Goal: Task Accomplishment & Management: Manage account settings

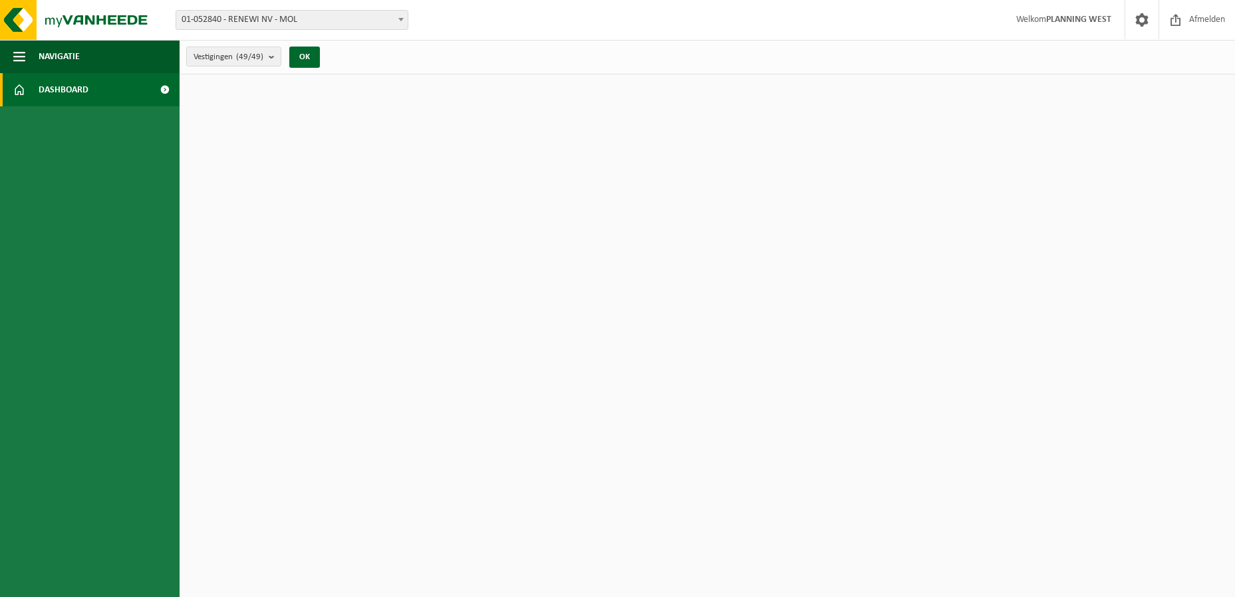
click at [327, 21] on span "01-052840 - RENEWI NV - MOL" at bounding box center [292, 20] width 232 height 19
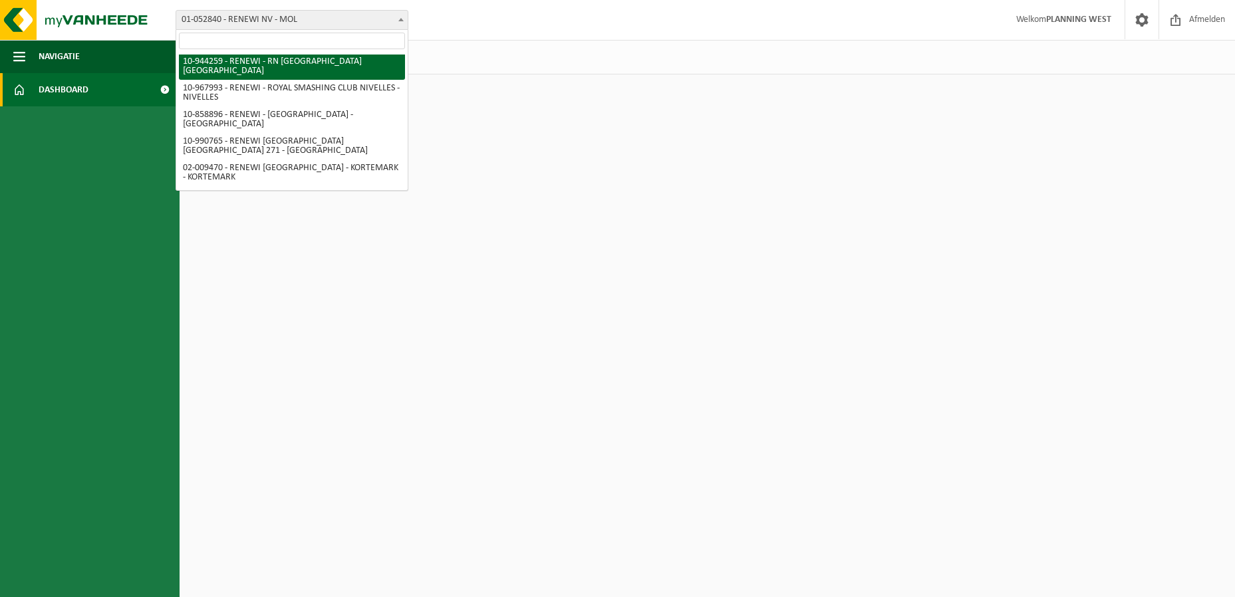
scroll to position [798, 0]
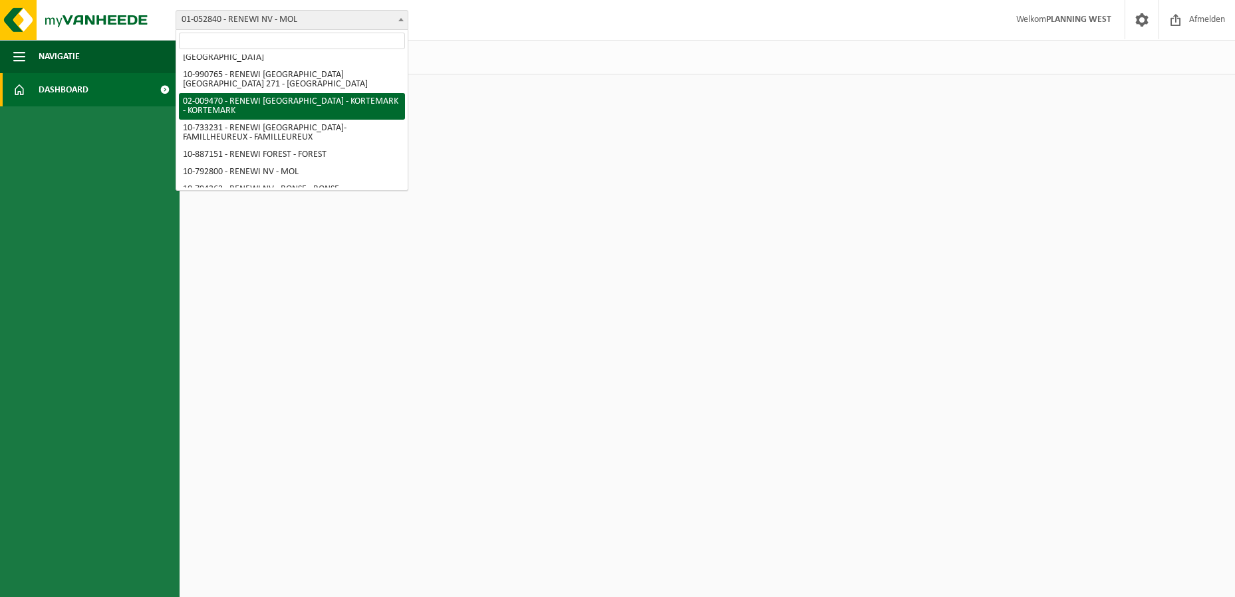
select select "1785"
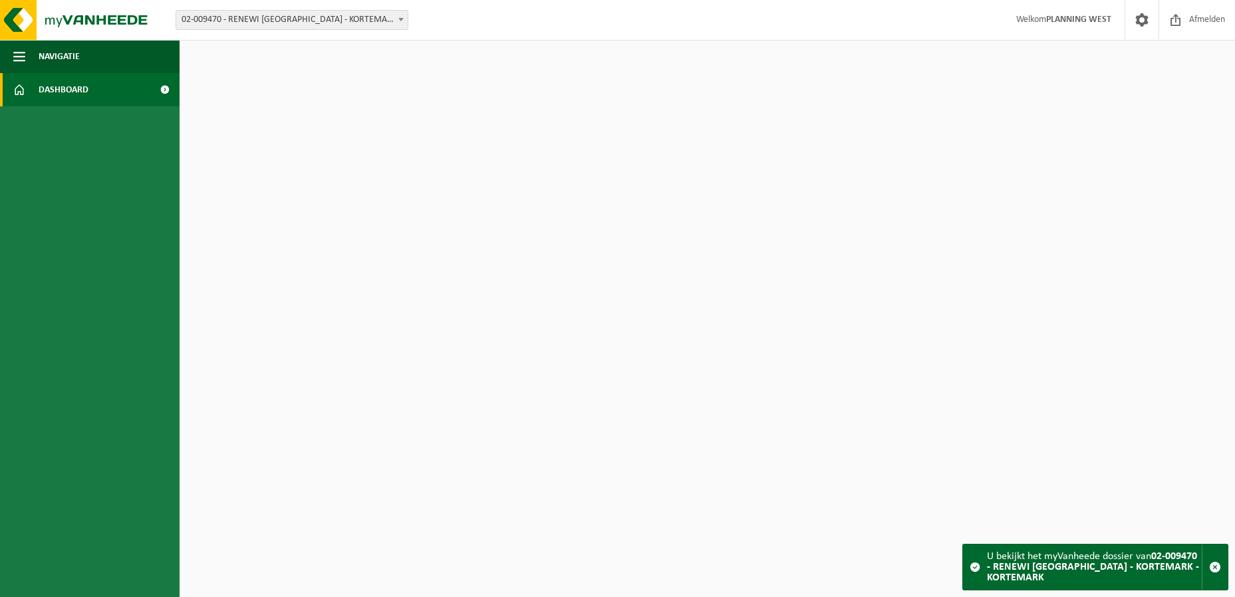
click at [111, 94] on link "Dashboard" at bounding box center [90, 89] width 180 height 33
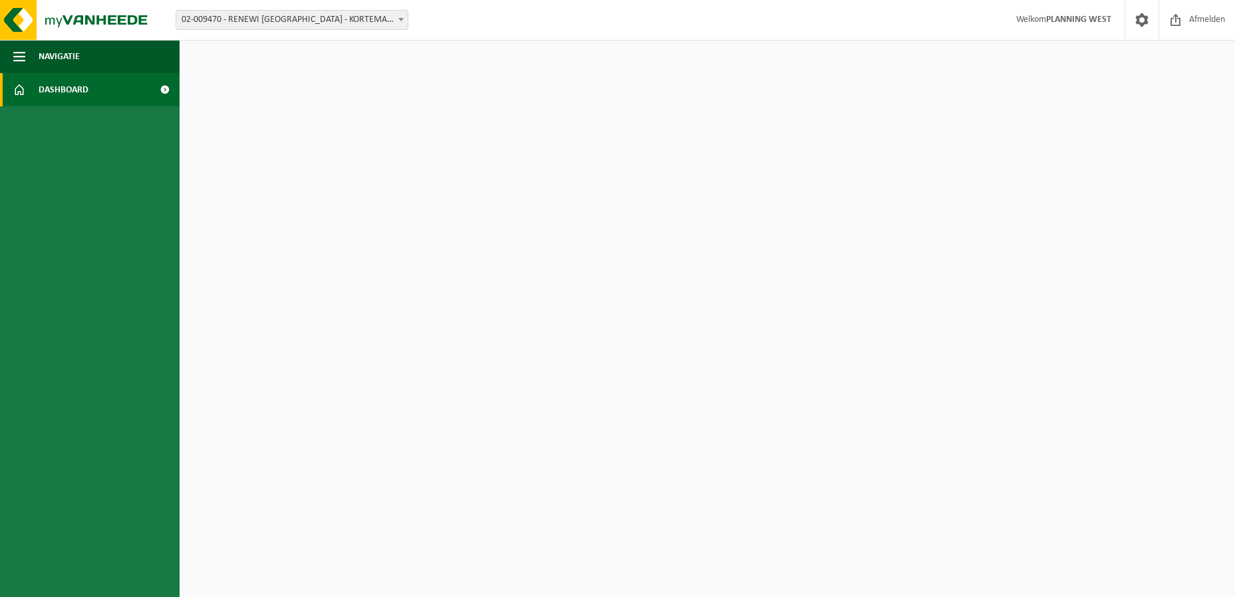
click at [923, 127] on html "Vestiging: 01-052840 - RENEWI NV - MOL 10-864850 - CARDON LOG - CHANTIER RENEWI…" at bounding box center [617, 298] width 1235 height 597
click at [36, 57] on button "Navigatie" at bounding box center [90, 56] width 180 height 33
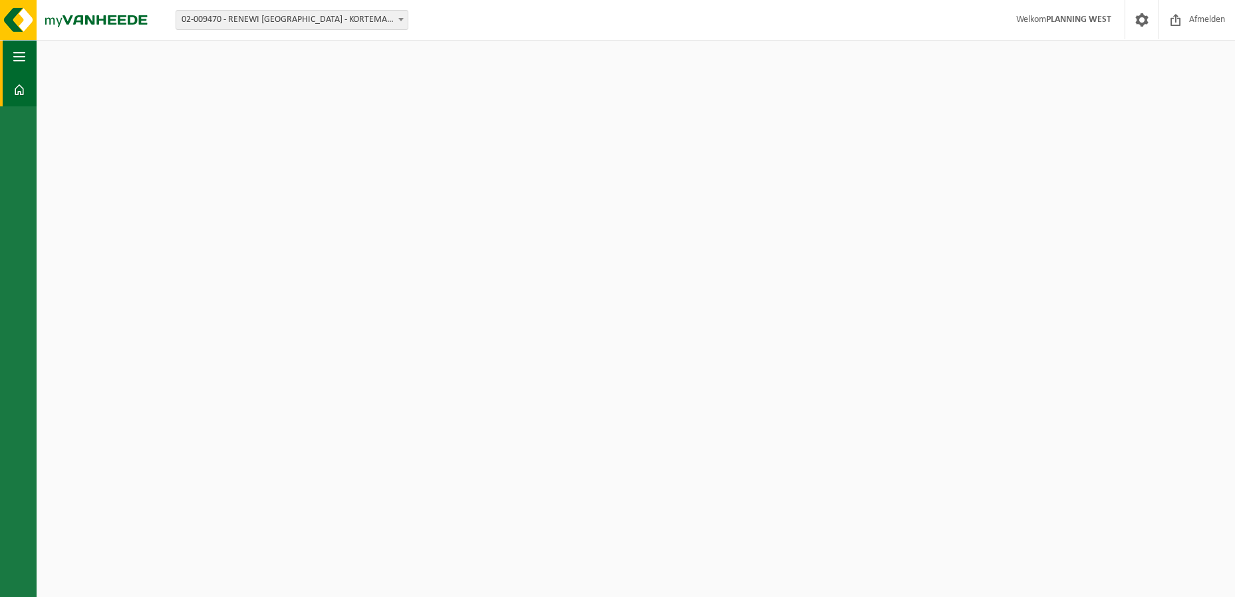
click at [36, 57] on button "Navigatie" at bounding box center [18, 56] width 37 height 33
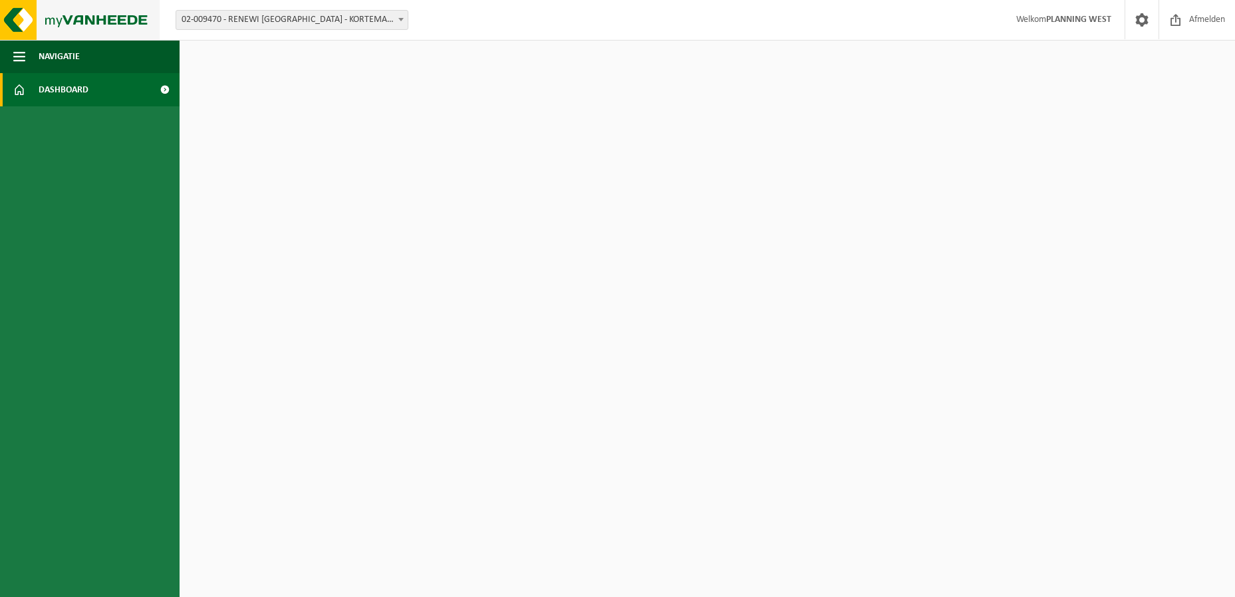
click at [66, 30] on img at bounding box center [80, 20] width 160 height 40
click at [335, 25] on span "02-009470 - RENEWI [GEOGRAPHIC_DATA] - KORTEMARK - KORTEMARK" at bounding box center [292, 20] width 232 height 19
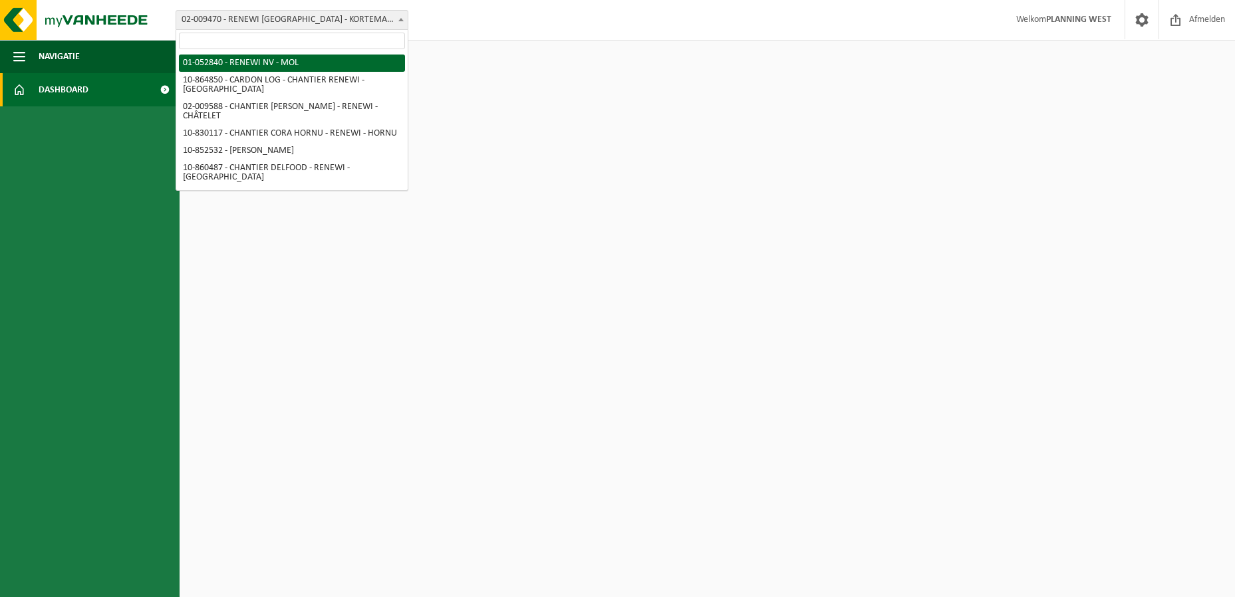
select select "259"
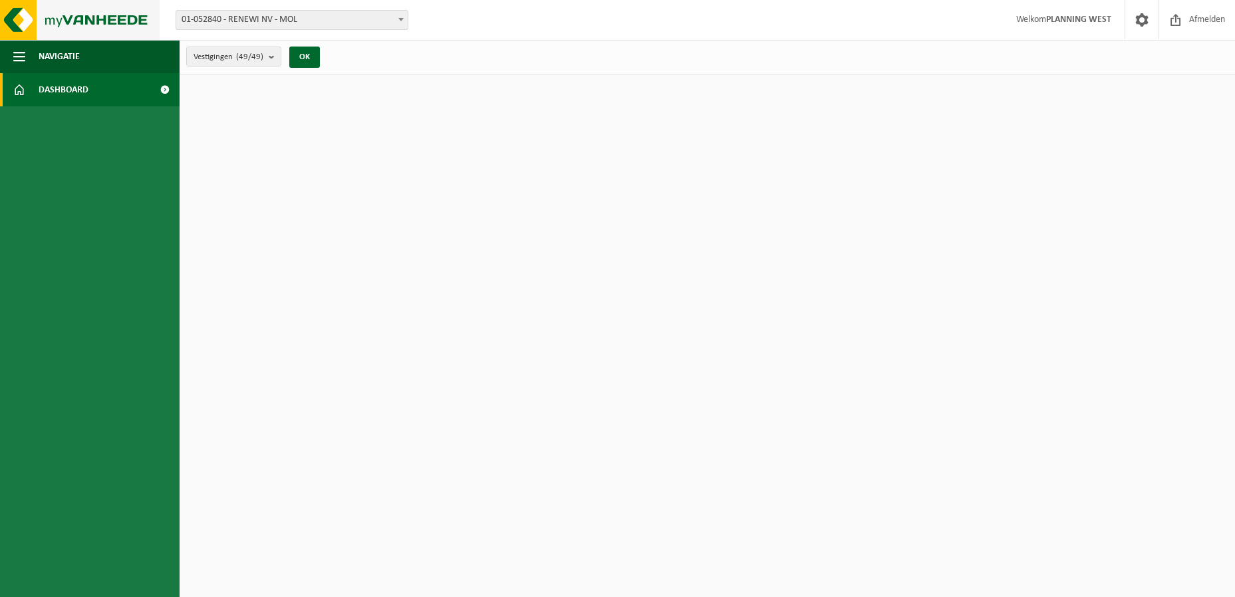
click at [86, 15] on img at bounding box center [80, 20] width 160 height 40
click at [191, 12] on span "01-052840 - RENEWI NV - MOL" at bounding box center [292, 20] width 232 height 19
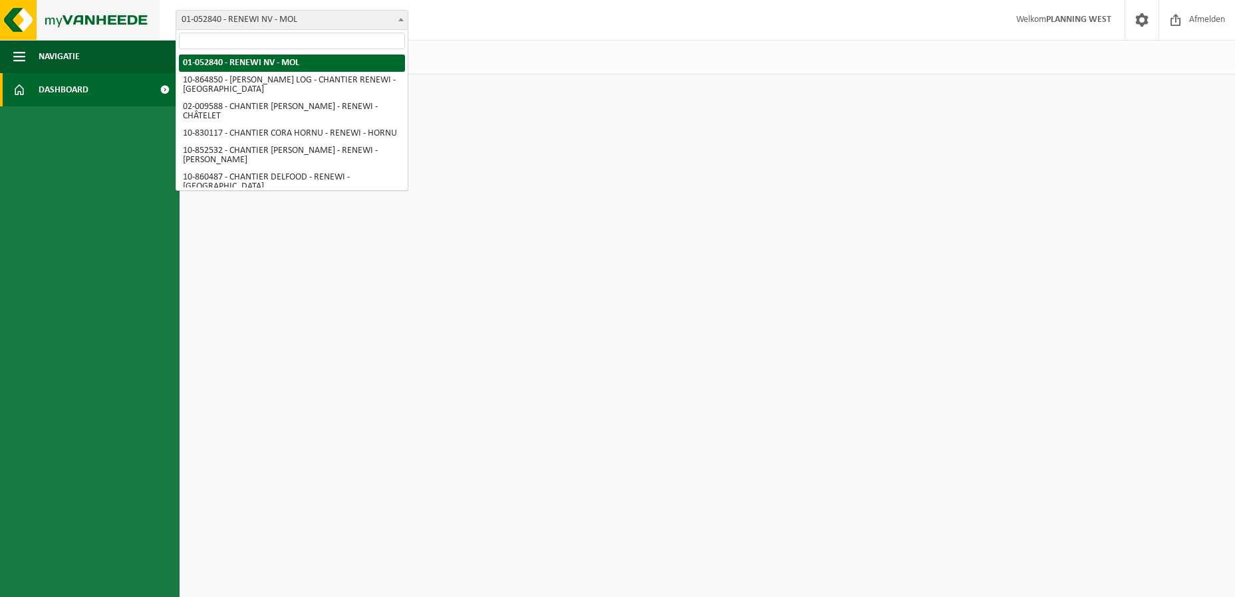
click at [106, 13] on img at bounding box center [80, 20] width 160 height 40
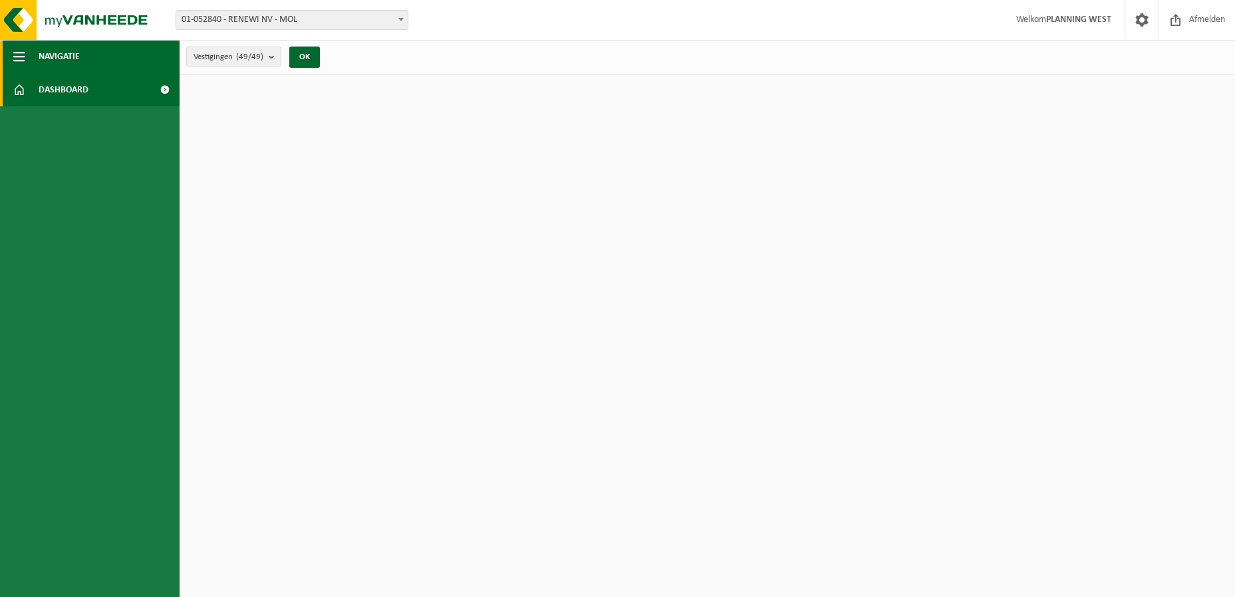
click at [59, 48] on span "Navigatie" at bounding box center [59, 56] width 41 height 33
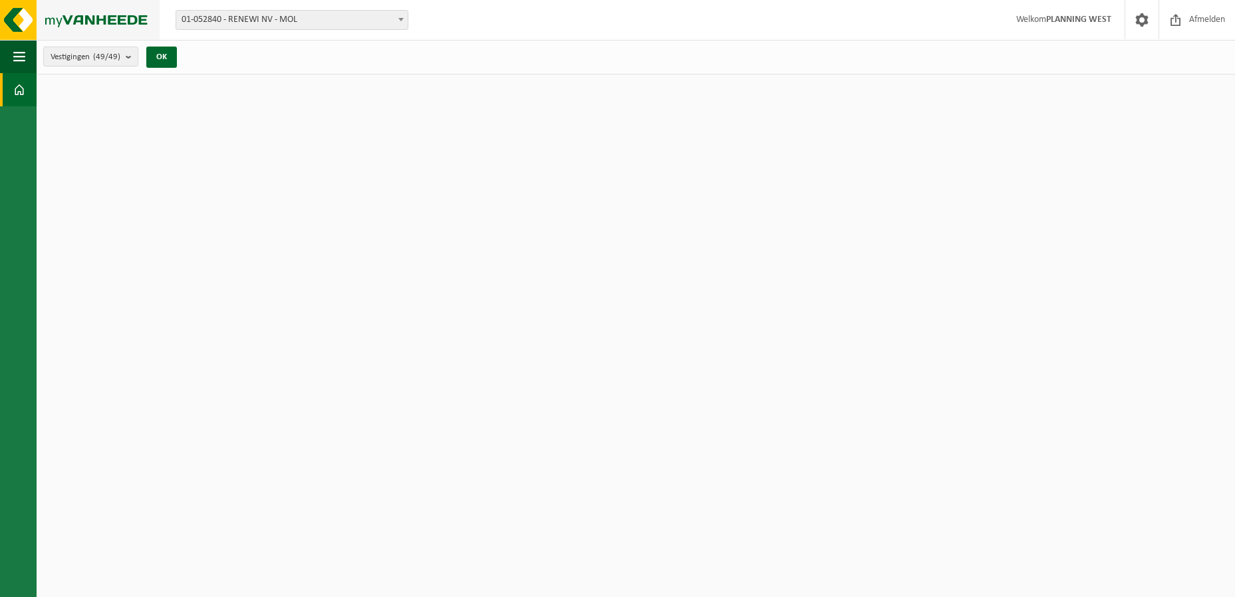
click at [59, 15] on img at bounding box center [80, 20] width 160 height 40
click at [33, 15] on img at bounding box center [80, 20] width 160 height 40
click at [1091, 31] on span "Welkom PLANNING WEST" at bounding box center [1064, 19] width 122 height 39
click at [1072, 23] on strong "PLANNING WEST" at bounding box center [1079, 20] width 65 height 10
click at [114, 59] on count "(49/49)" at bounding box center [106, 57] width 27 height 9
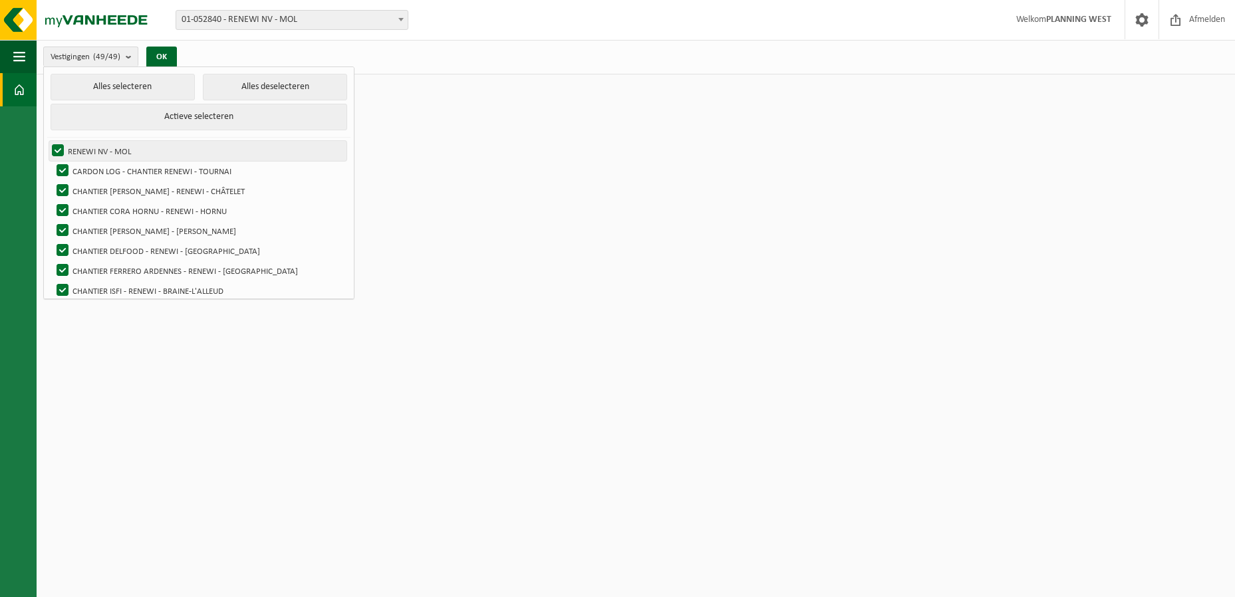
click at [102, 152] on label "RENEWI NV - MOL" at bounding box center [197, 151] width 297 height 20
click at [47, 141] on input "RENEWI NV - MOL" at bounding box center [47, 140] width 1 height 1
click at [102, 152] on label "RENEWI NV - MOL" at bounding box center [197, 151] width 297 height 20
click at [47, 141] on input "RENEWI NV - MOL" at bounding box center [47, 140] width 1 height 1
checkbox input "true"
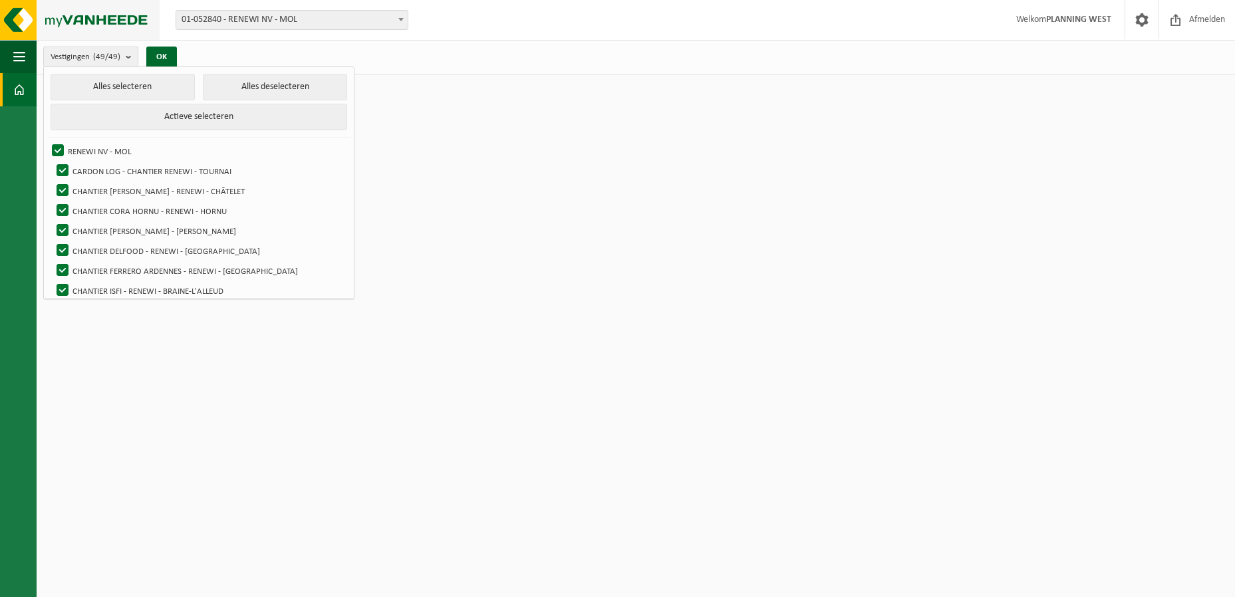
click at [13, 23] on img at bounding box center [80, 20] width 160 height 40
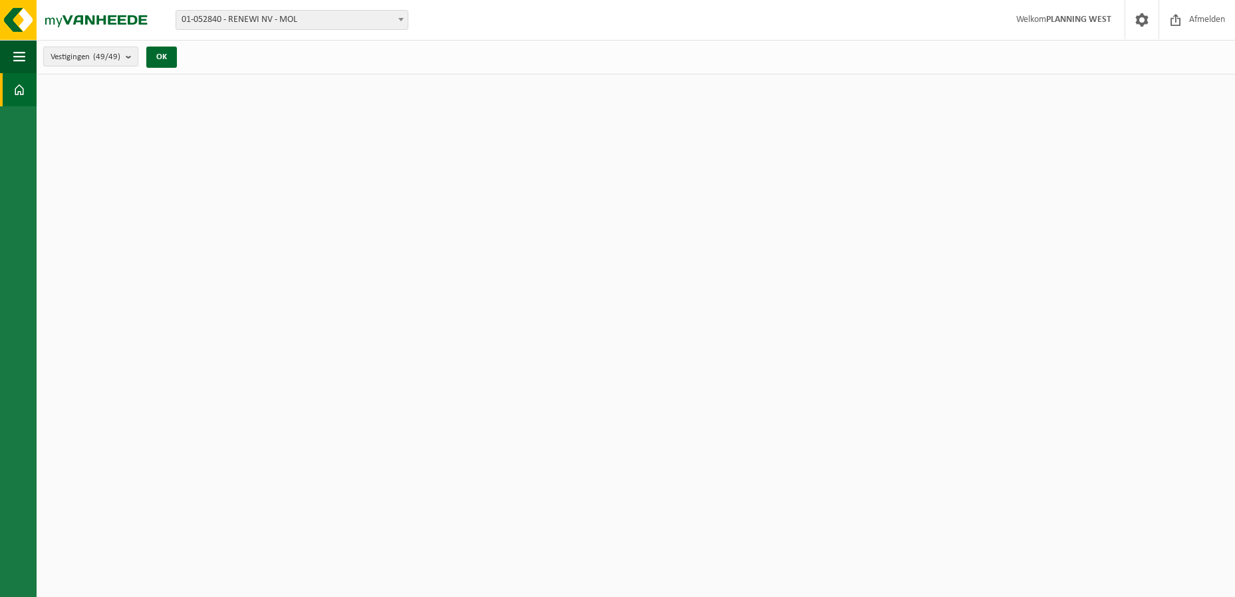
click at [1085, 21] on strong "PLANNING WEST" at bounding box center [1079, 20] width 65 height 10
click at [1149, 19] on span at bounding box center [1142, 19] width 20 height 39
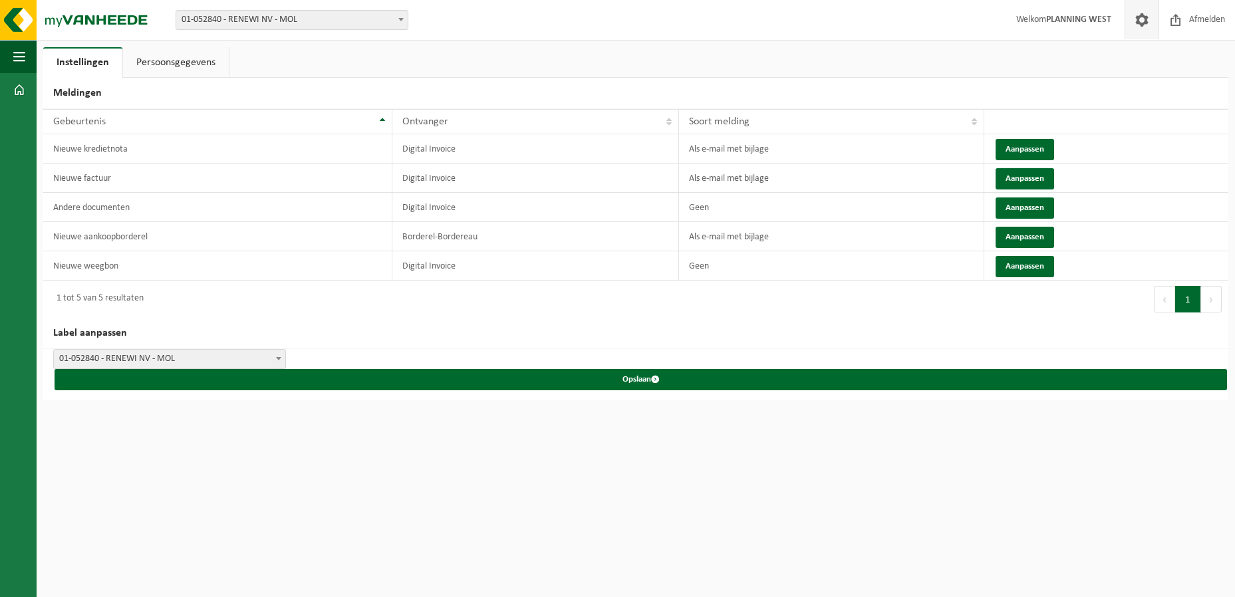
click at [1148, 19] on span at bounding box center [1142, 19] width 20 height 39
click at [61, 20] on img at bounding box center [80, 20] width 160 height 40
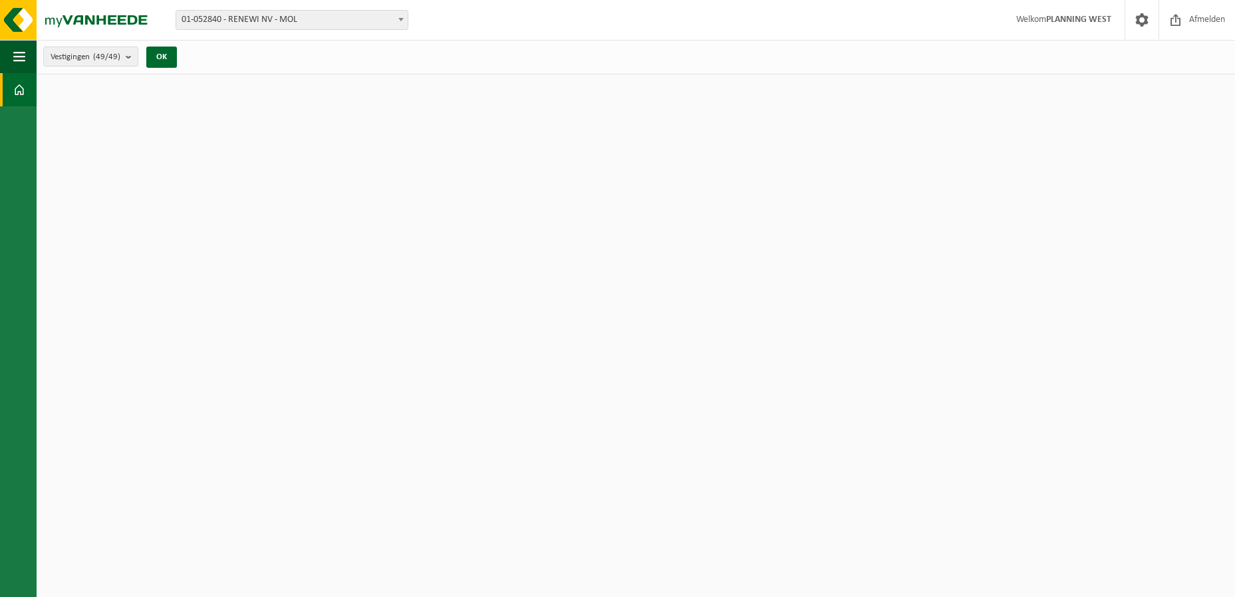
click at [88, 67] on div "Vestigingen (49/49) Alles selecteren Alles deselecteren Actieve selecteren RENE…" at bounding box center [114, 57] width 155 height 29
click at [96, 60] on count "(49/49)" at bounding box center [106, 57] width 27 height 9
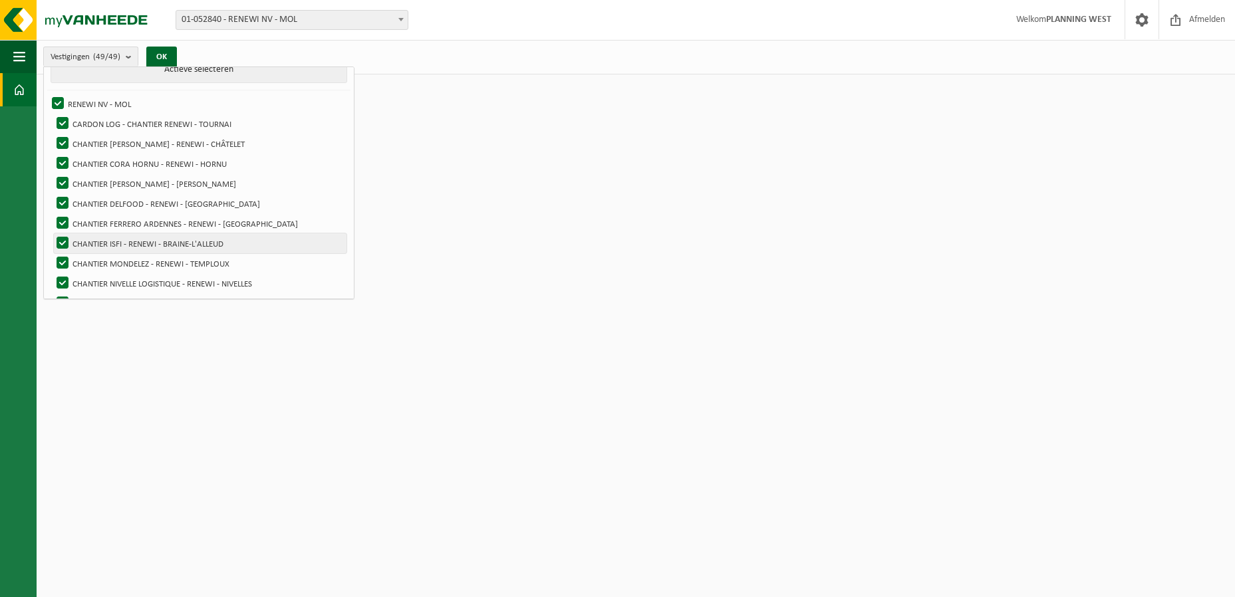
scroll to position [266, 0]
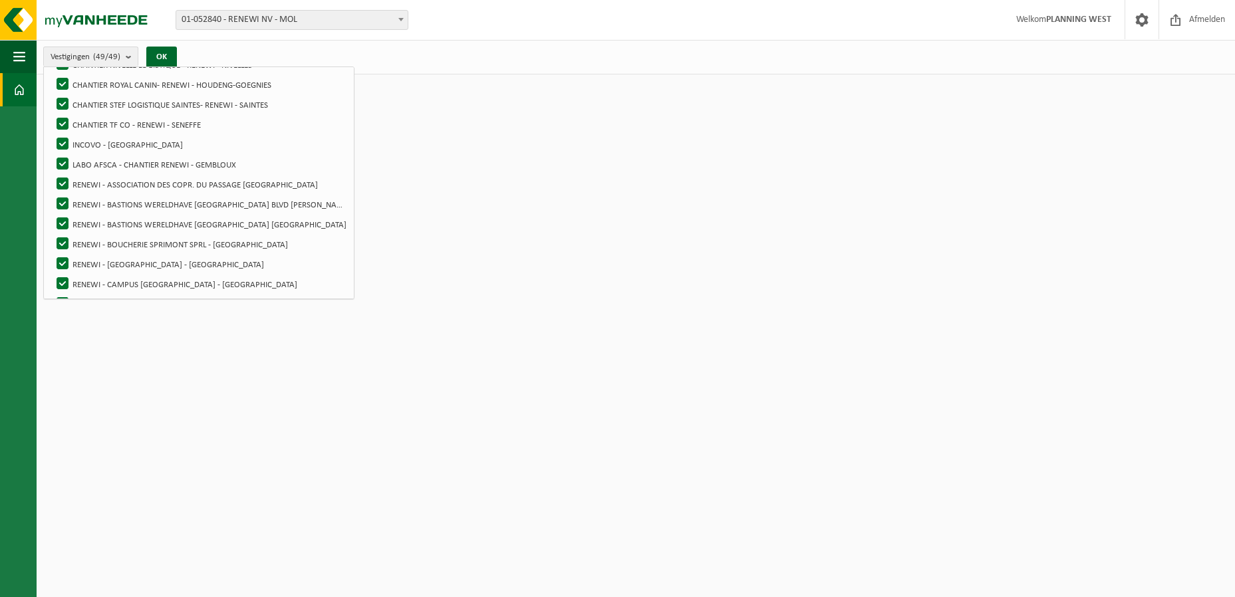
click at [786, 154] on html "Vestiging: 01-052840 - RENEWI NV - MOL 10-864850 - CARDON LOG - CHANTIER RENEWI…" at bounding box center [617, 298] width 1235 height 597
click at [875, 288] on html "Vestiging: 01-052840 - RENEWI NV - MOL 10-864850 - CARDON LOG - CHANTIER RENEWI…" at bounding box center [617, 298] width 1235 height 597
